Goal: Information Seeking & Learning: Check status

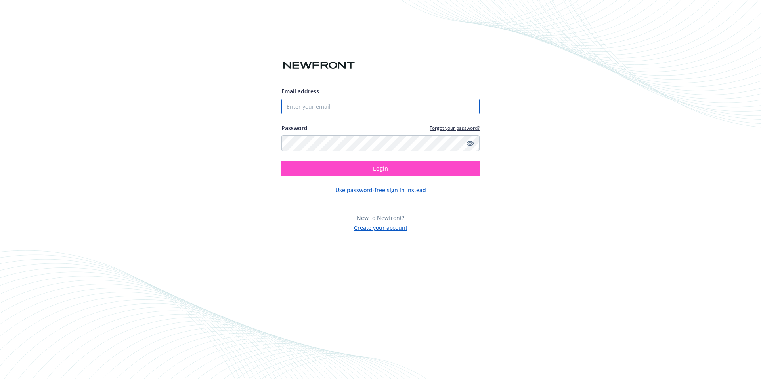
type input "[EMAIL_ADDRESS][DOMAIN_NAME]"
click at [390, 168] on button "Login" at bounding box center [380, 169] width 198 height 16
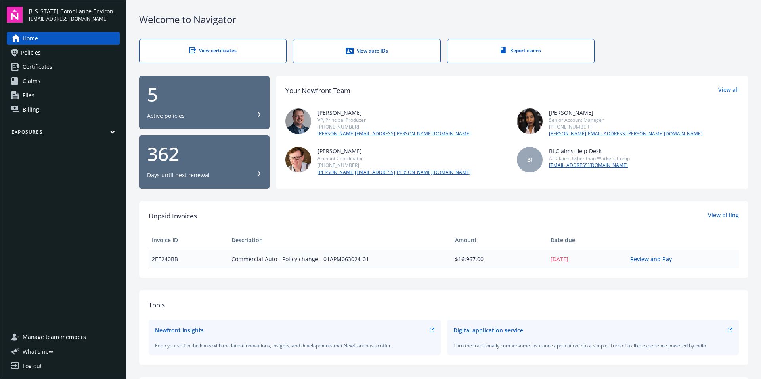
click at [46, 69] on span "Certificates" at bounding box center [38, 67] width 30 height 13
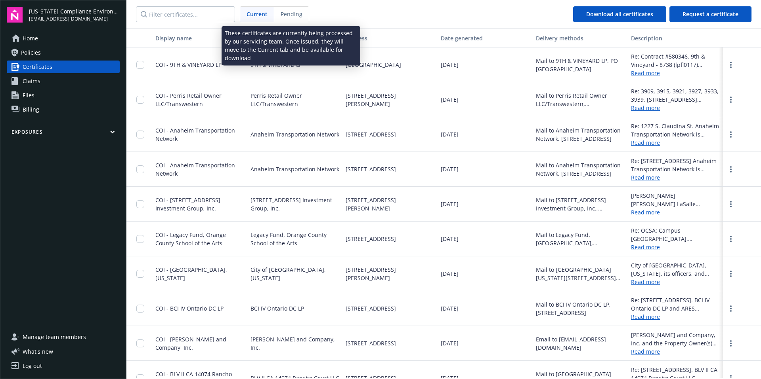
click at [289, 17] on span "Pending" at bounding box center [291, 14] width 22 height 8
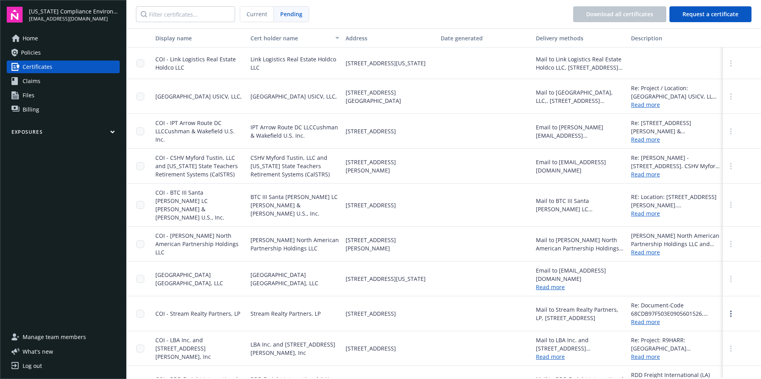
click at [28, 55] on span "Policies" at bounding box center [31, 52] width 20 height 13
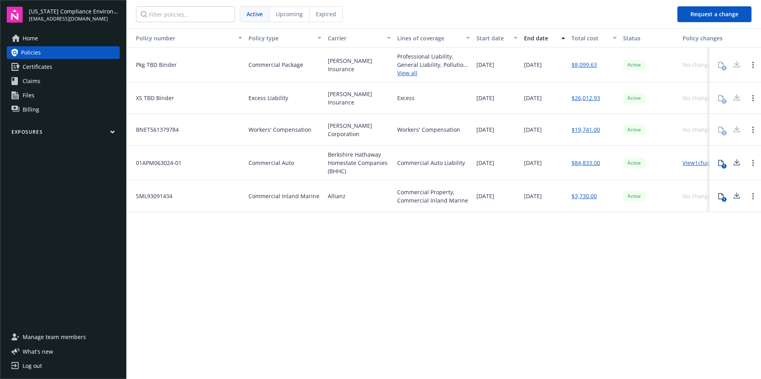
click at [33, 39] on span "Home" at bounding box center [30, 38] width 15 height 13
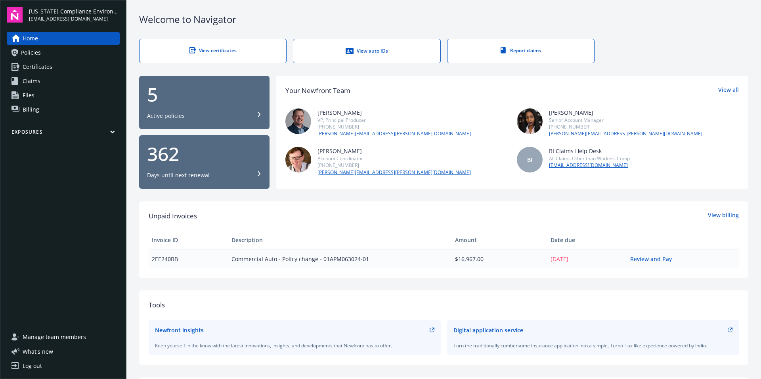
click at [26, 67] on span "Certificates" at bounding box center [38, 67] width 30 height 13
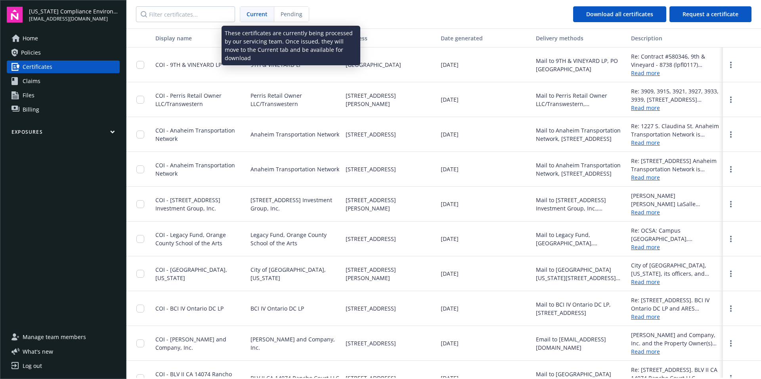
click at [291, 11] on span "Pending" at bounding box center [291, 14] width 22 height 8
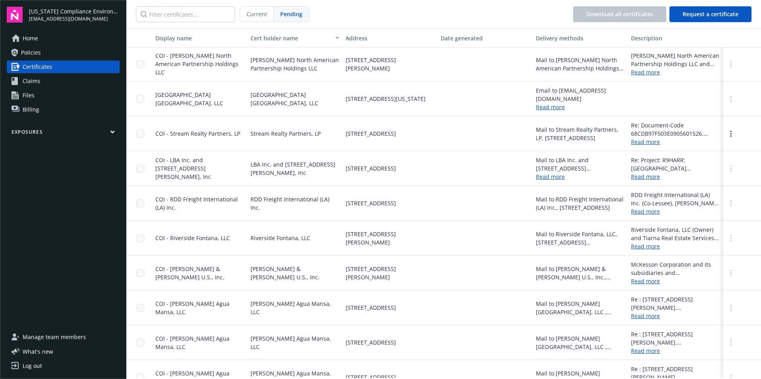
scroll to position [176, 0]
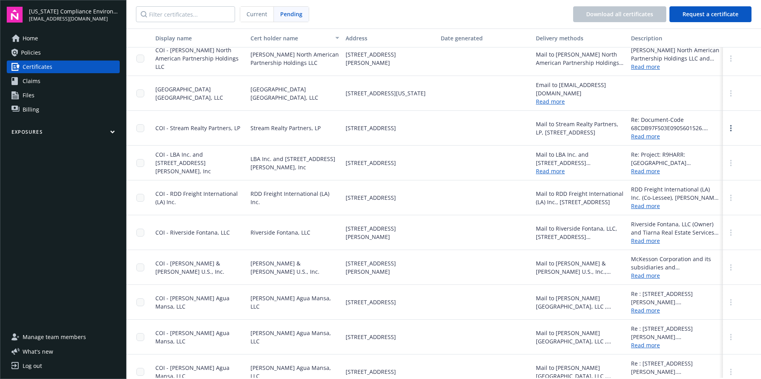
click at [730, 299] on icon "more" at bounding box center [731, 302] width 2 height 6
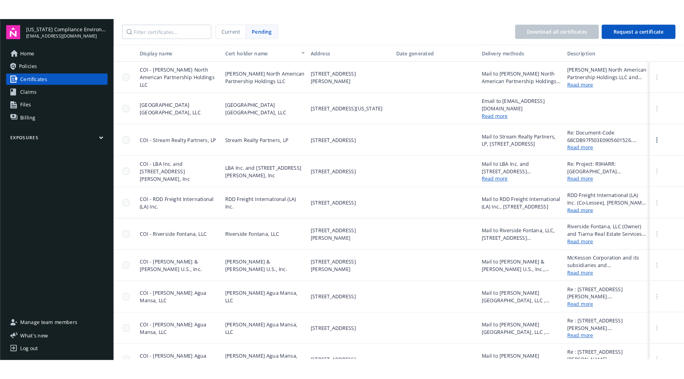
scroll to position [0, 0]
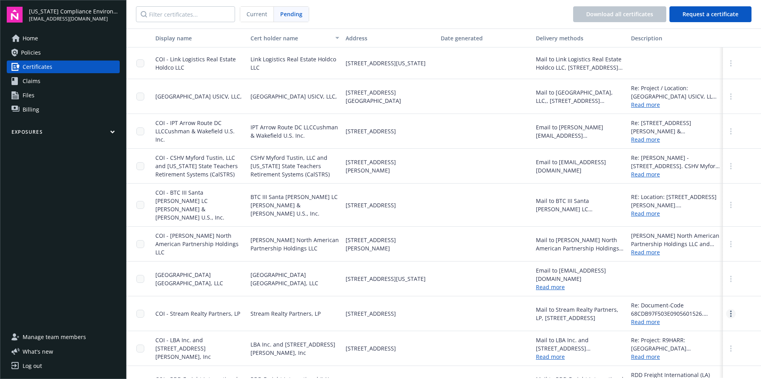
click at [727, 309] on link "more" at bounding box center [731, 314] width 10 height 10
click at [701, 322] on link "Download" at bounding box center [709, 330] width 52 height 16
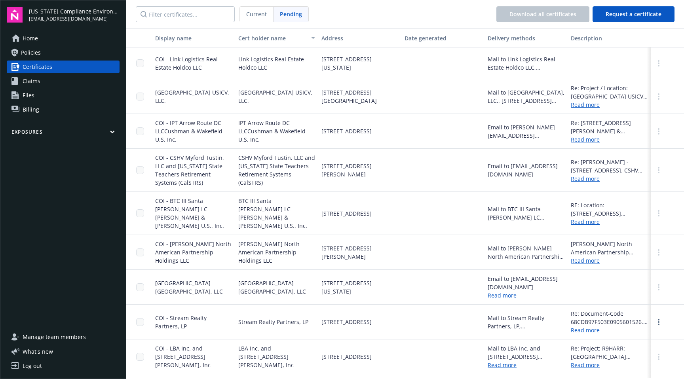
click at [22, 53] on span "Policies" at bounding box center [31, 52] width 20 height 13
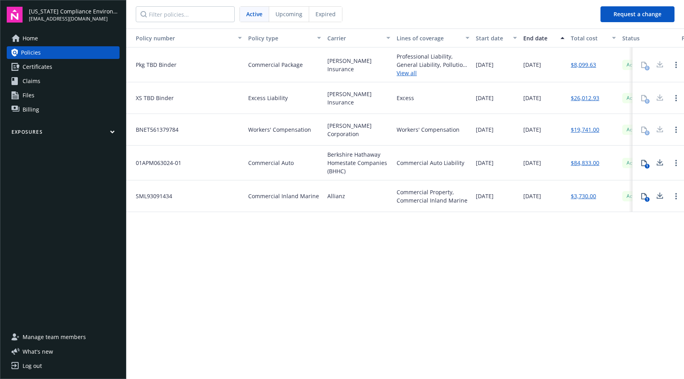
click at [661, 166] on icon at bounding box center [661, 163] width 10 height 10
click at [644, 166] on button "1" at bounding box center [645, 163] width 16 height 16
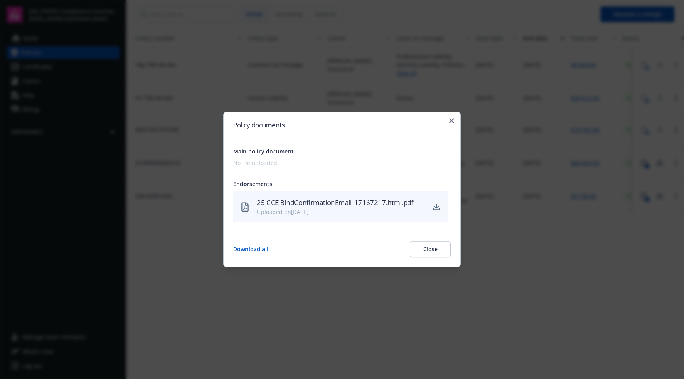
click at [436, 206] on icon "download" at bounding box center [437, 207] width 6 height 6
click at [453, 121] on icon "button" at bounding box center [452, 120] width 5 height 5
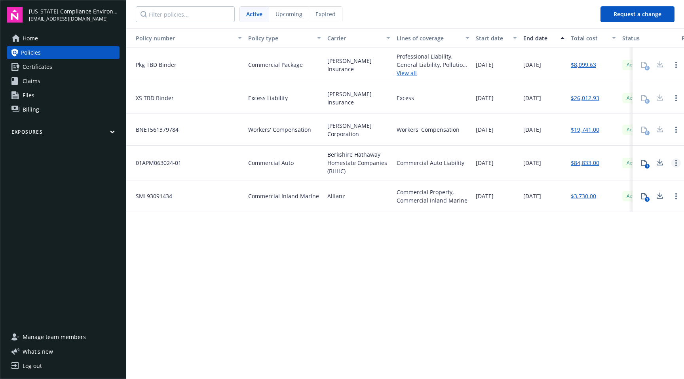
click at [674, 162] on link "Open options" at bounding box center [677, 163] width 10 height 10
click at [612, 257] on div "Policy number Policy type Carrier Lines of coverage Start date End date Total c…" at bounding box center [405, 204] width 558 height 350
click at [36, 40] on span "Home" at bounding box center [30, 38] width 15 height 13
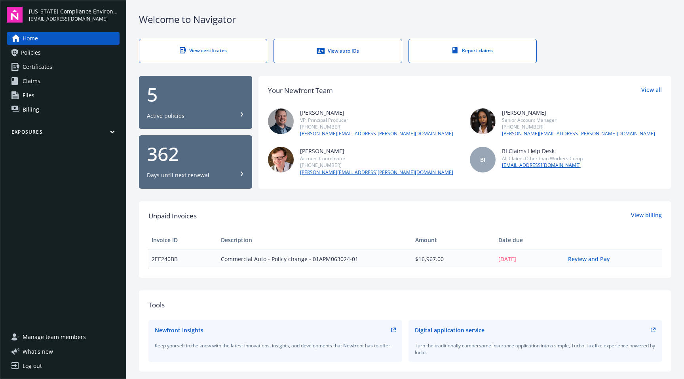
click at [343, 55] on link "View auto IDs" at bounding box center [338, 51] width 128 height 25
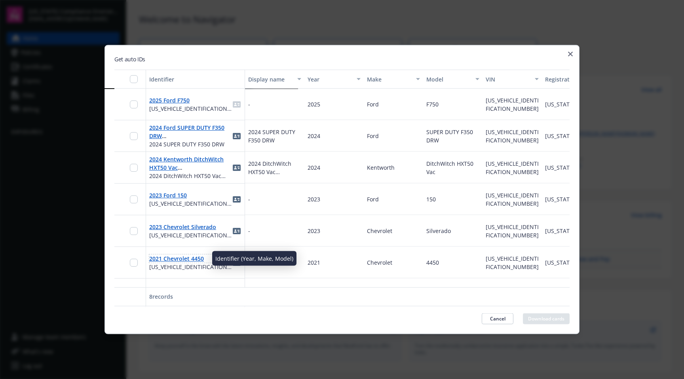
click at [163, 260] on link "2021 Chevrolet 4450" at bounding box center [176, 259] width 55 height 8
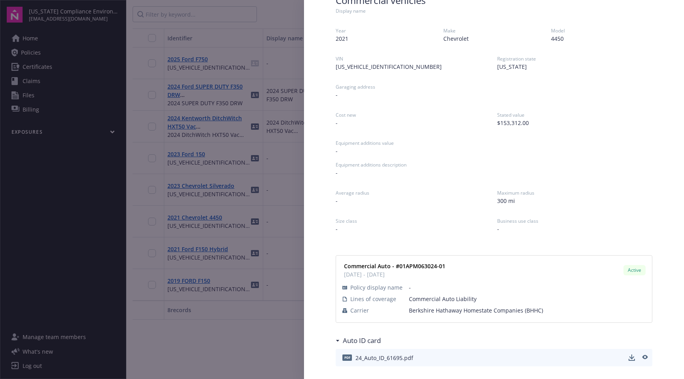
scroll to position [48, 0]
click at [627, 358] on link "download" at bounding box center [632, 358] width 10 height 10
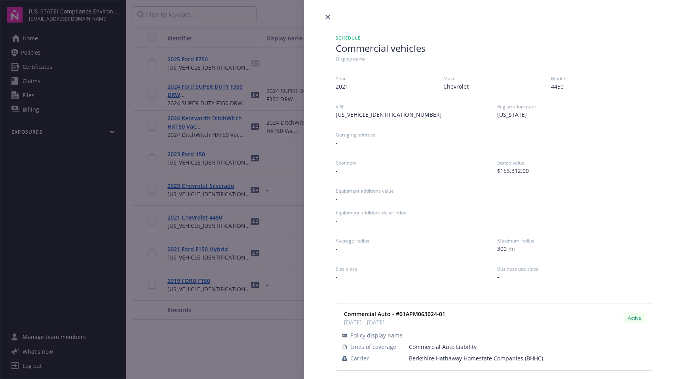
scroll to position [0, 0]
click at [327, 16] on icon "close" at bounding box center [328, 17] width 5 height 5
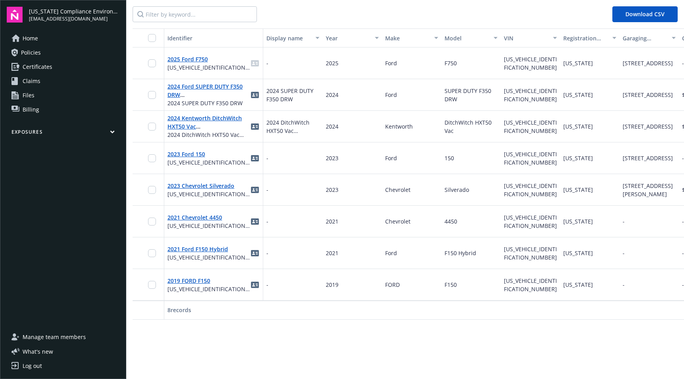
click at [32, 39] on span "Home" at bounding box center [30, 38] width 15 height 13
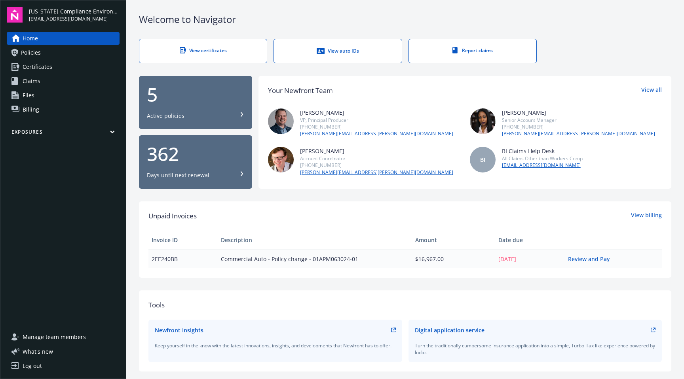
click at [324, 48] on div "View auto IDs" at bounding box center [338, 51] width 96 height 8
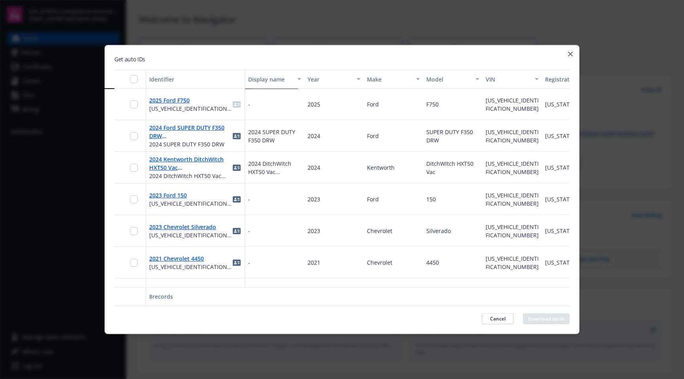
click at [570, 53] on icon "button" at bounding box center [570, 54] width 5 height 5
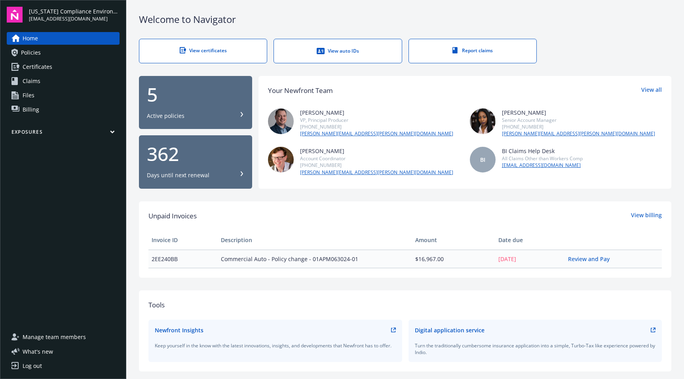
click at [31, 83] on span "Claims" at bounding box center [32, 81] width 18 height 13
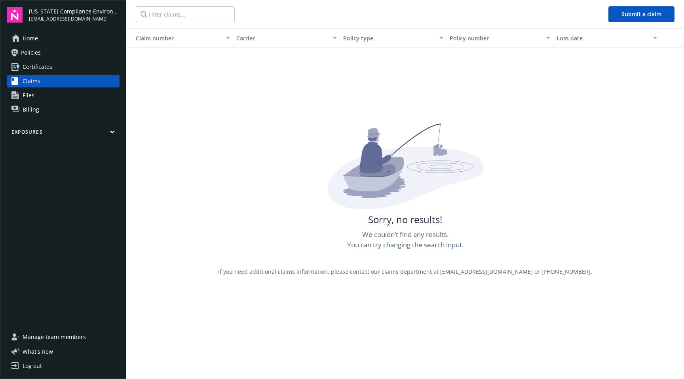
click at [34, 70] on span "Certificates" at bounding box center [38, 67] width 30 height 13
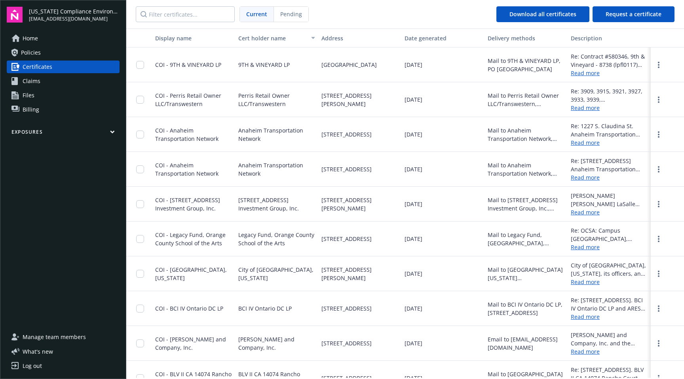
click at [26, 56] on span "Policies" at bounding box center [31, 52] width 20 height 13
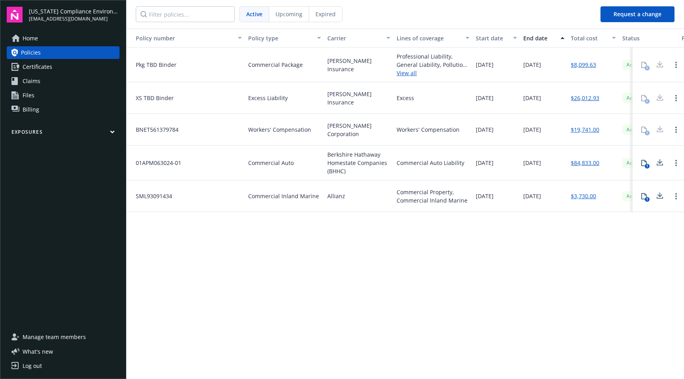
click at [297, 17] on span "Upcoming" at bounding box center [289, 14] width 27 height 8
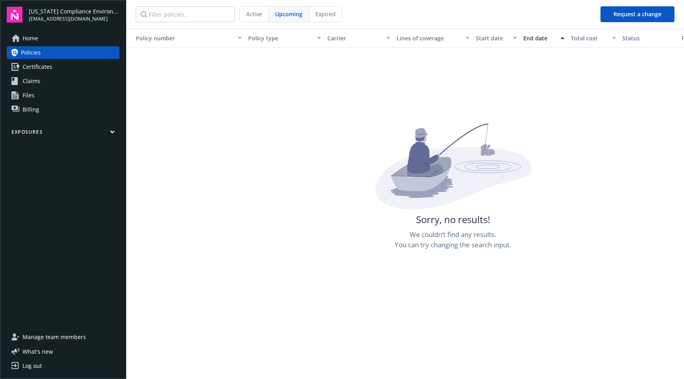
click at [259, 13] on span "Active" at bounding box center [254, 14] width 16 height 8
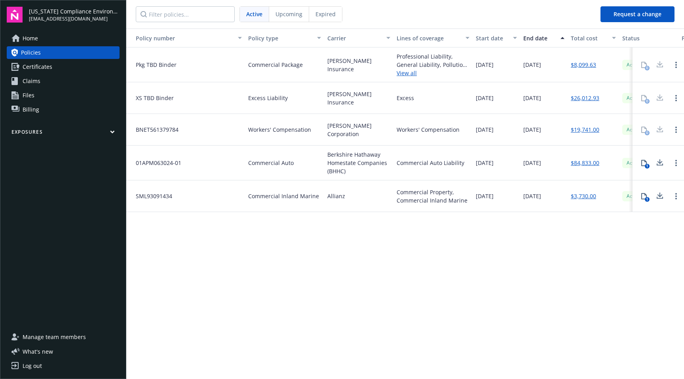
click at [595, 162] on link "$84,833.00" at bounding box center [585, 163] width 29 height 8
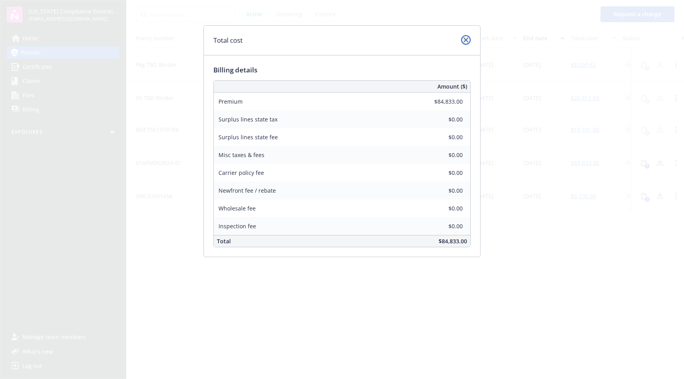
click at [469, 40] on link "close" at bounding box center [466, 40] width 10 height 10
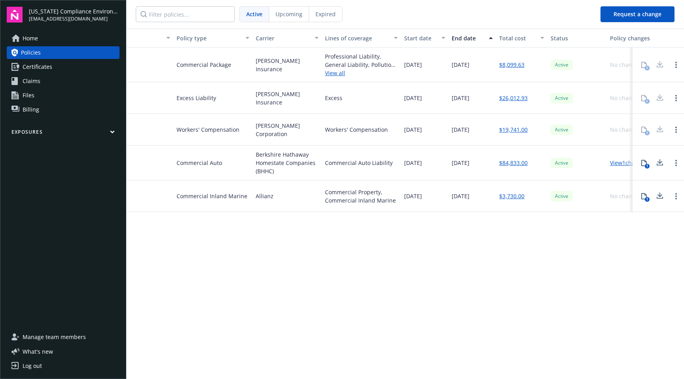
scroll to position [0, 95]
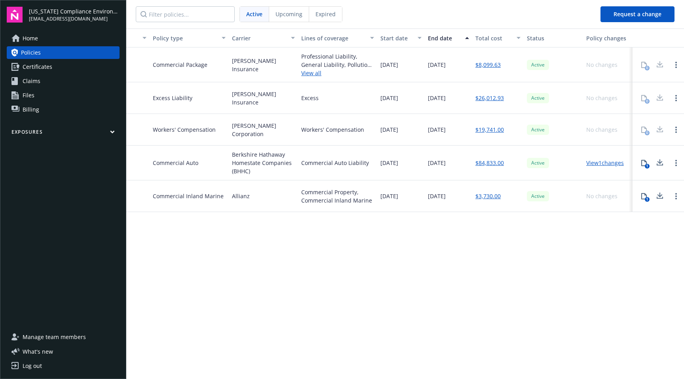
click at [613, 164] on link "View 1 changes" at bounding box center [606, 163] width 38 height 8
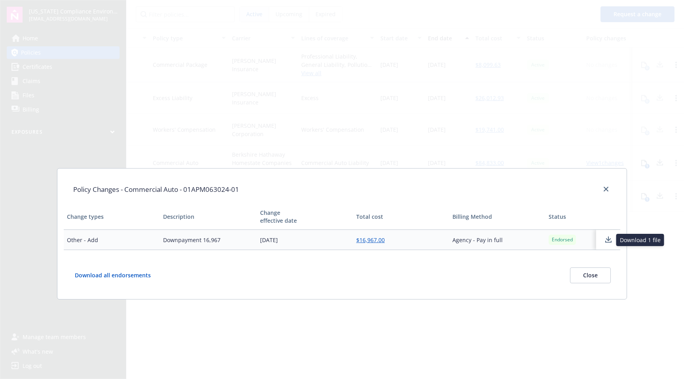
click at [609, 242] on icon at bounding box center [609, 242] width 6 height 2
click at [605, 188] on icon "close" at bounding box center [606, 189] width 5 height 5
